Goal: Information Seeking & Learning: Learn about a topic

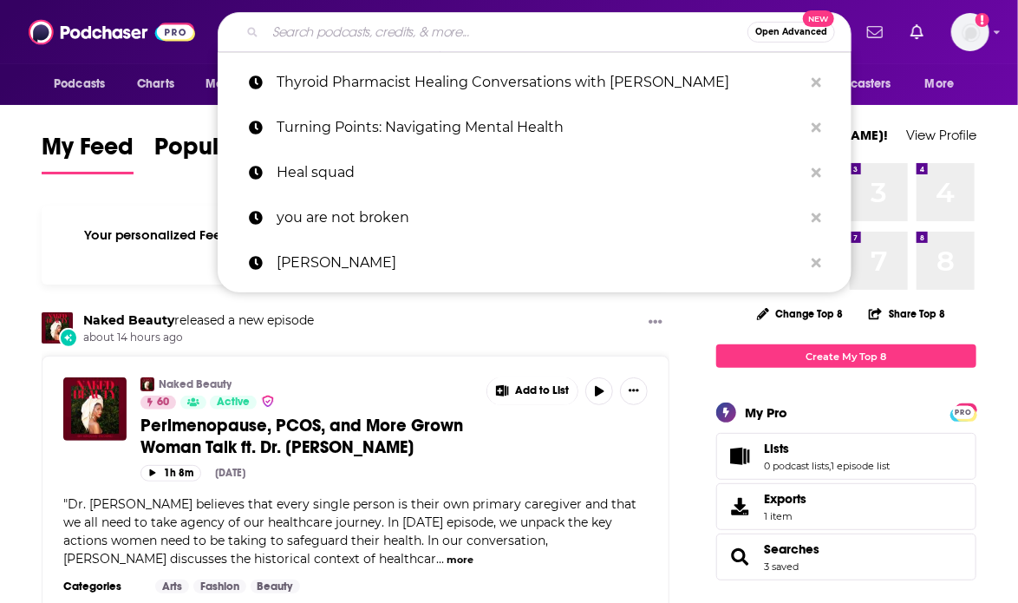
click at [417, 38] on input "Search podcasts, credits, & more..." at bounding box center [506, 32] width 482 height 28
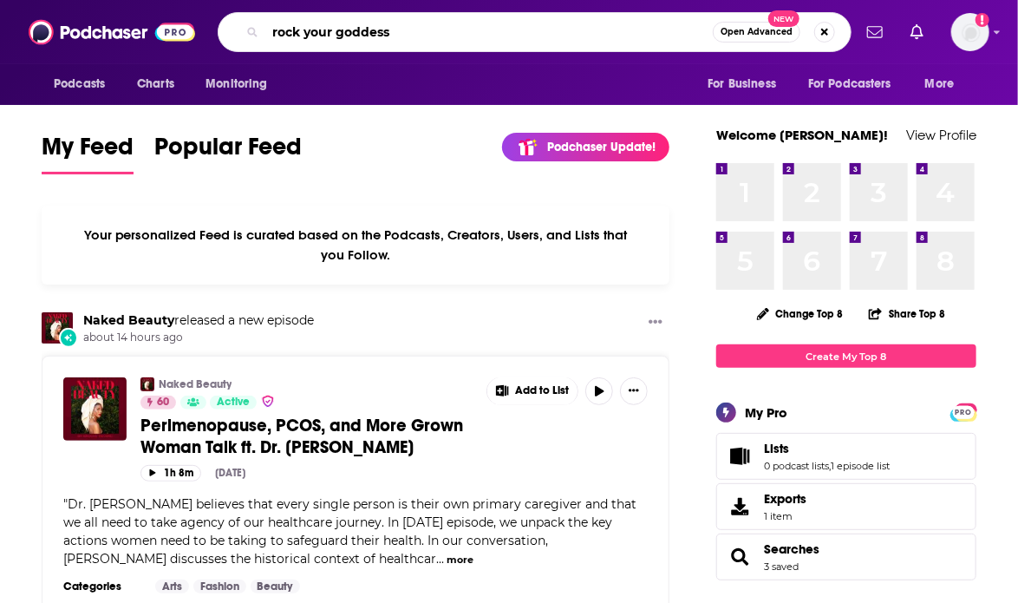
type input "rock your goddess"
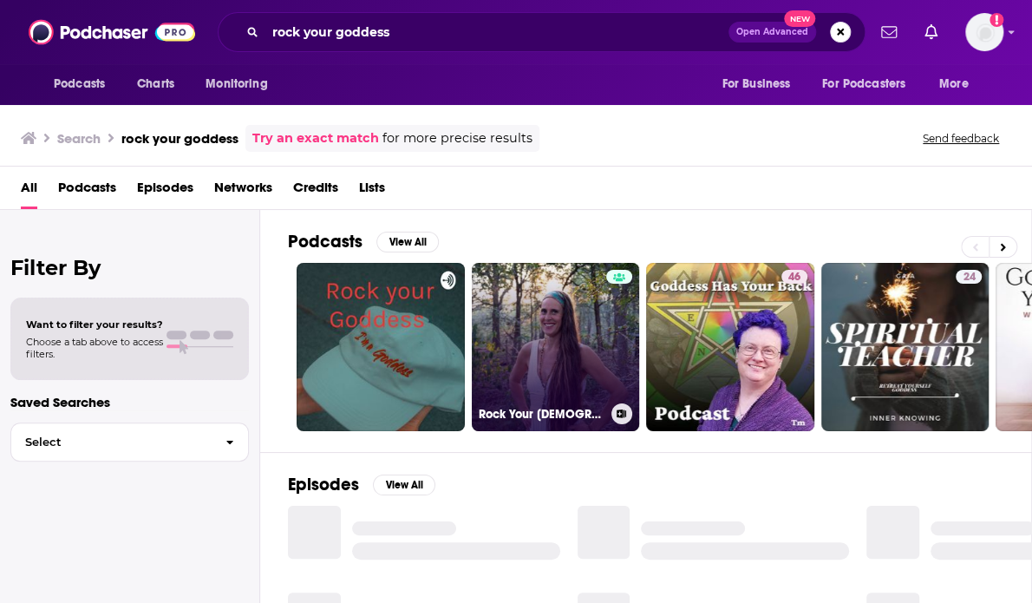
click at [603, 342] on link "Rock Your [DEMOGRAPHIC_DATA] Life" at bounding box center [556, 347] width 168 height 168
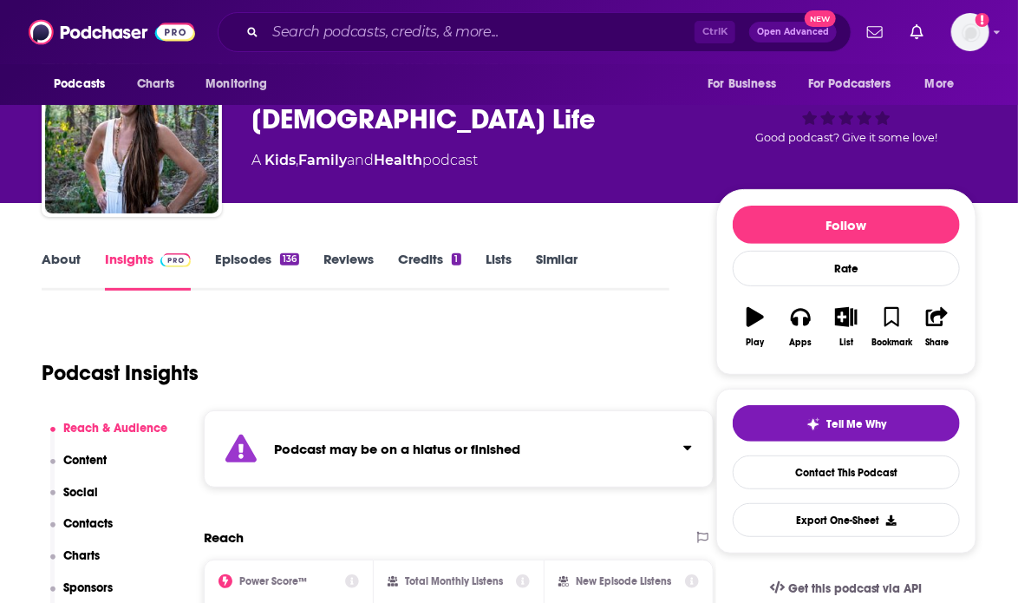
scroll to position [82, 0]
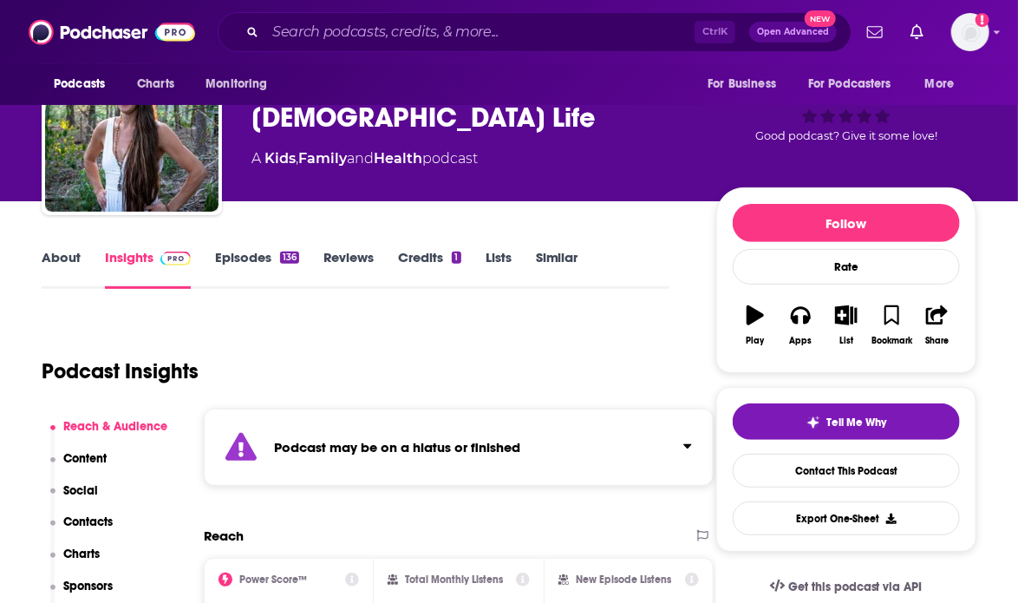
click at [531, 461] on div "Podcast may be on a hiatus or finished" at bounding box center [459, 447] width 510 height 77
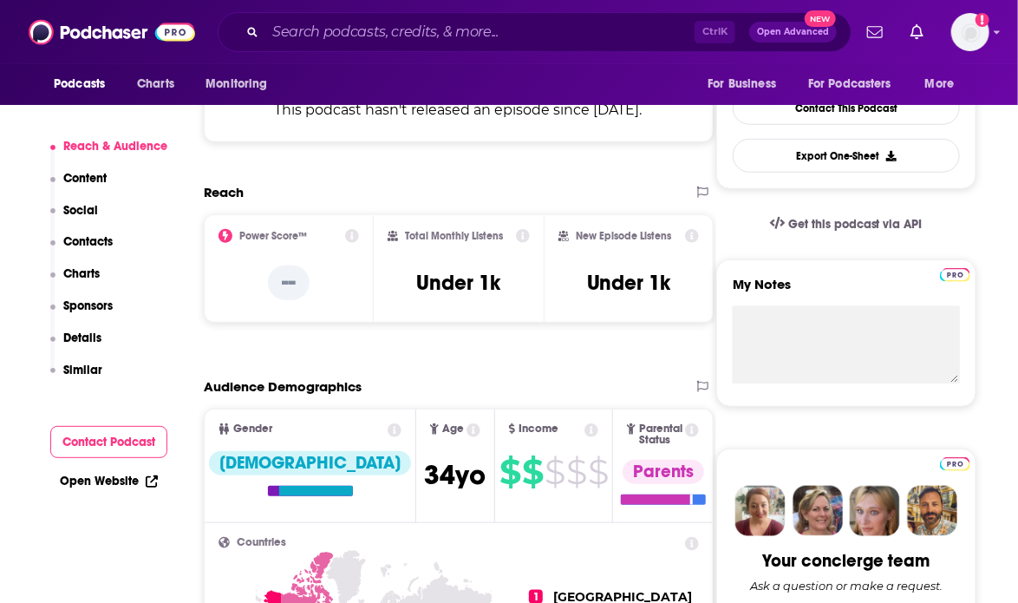
scroll to position [425, 0]
